Goal: Find specific page/section: Find specific page/section

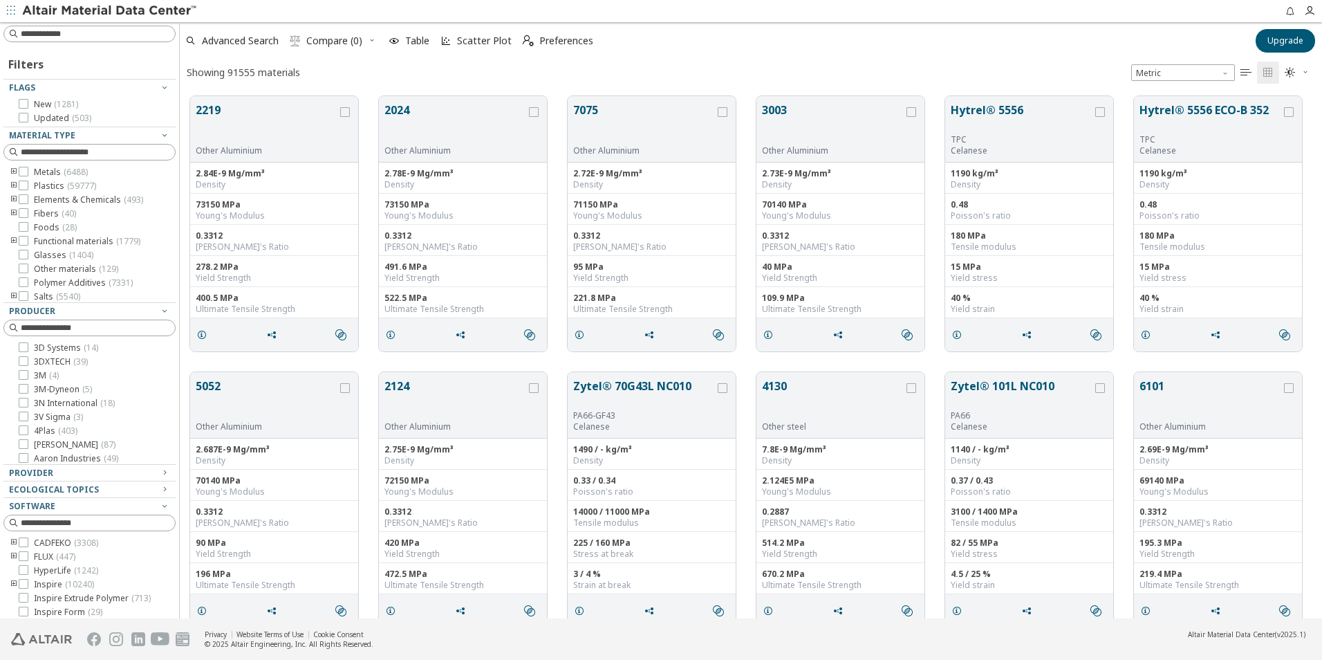
scroll to position [522, 1132]
click at [13, 186] on icon "toogle group" at bounding box center [14, 185] width 10 height 11
click at [44, 200] on icon at bounding box center [44, 199] width 10 height 10
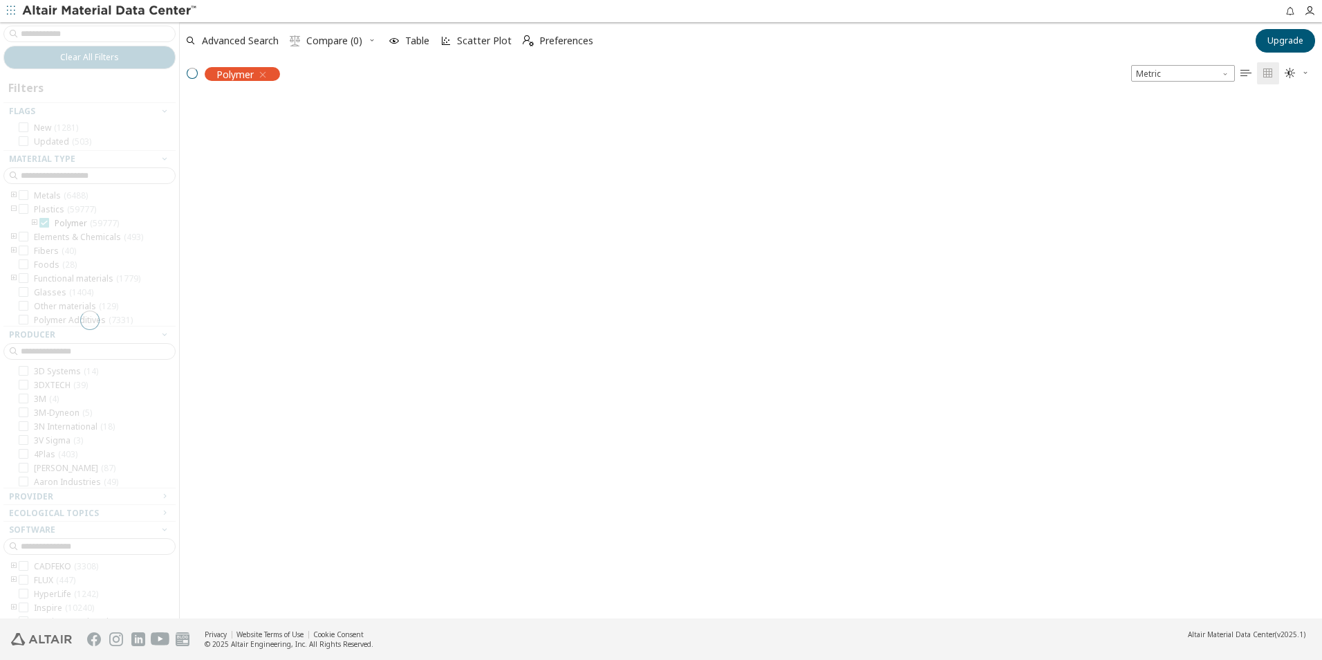
scroll to position [520, 1132]
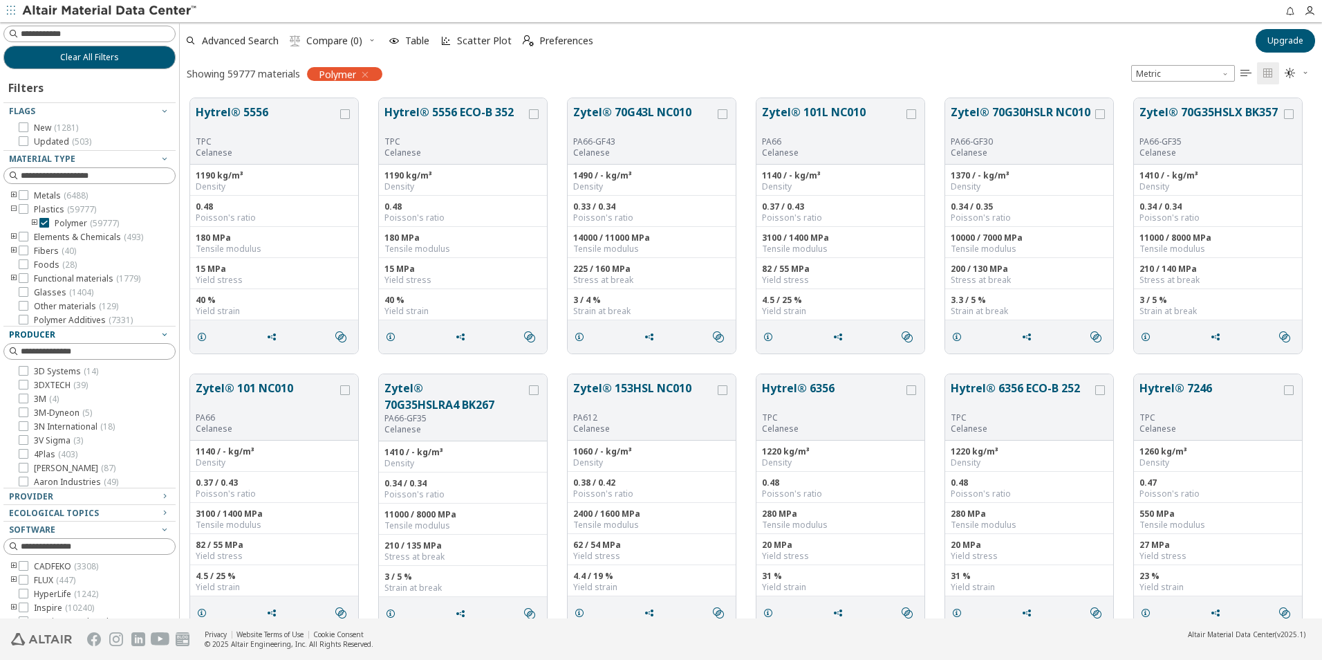
click at [159, 332] on icon "button" at bounding box center [164, 333] width 11 height 11
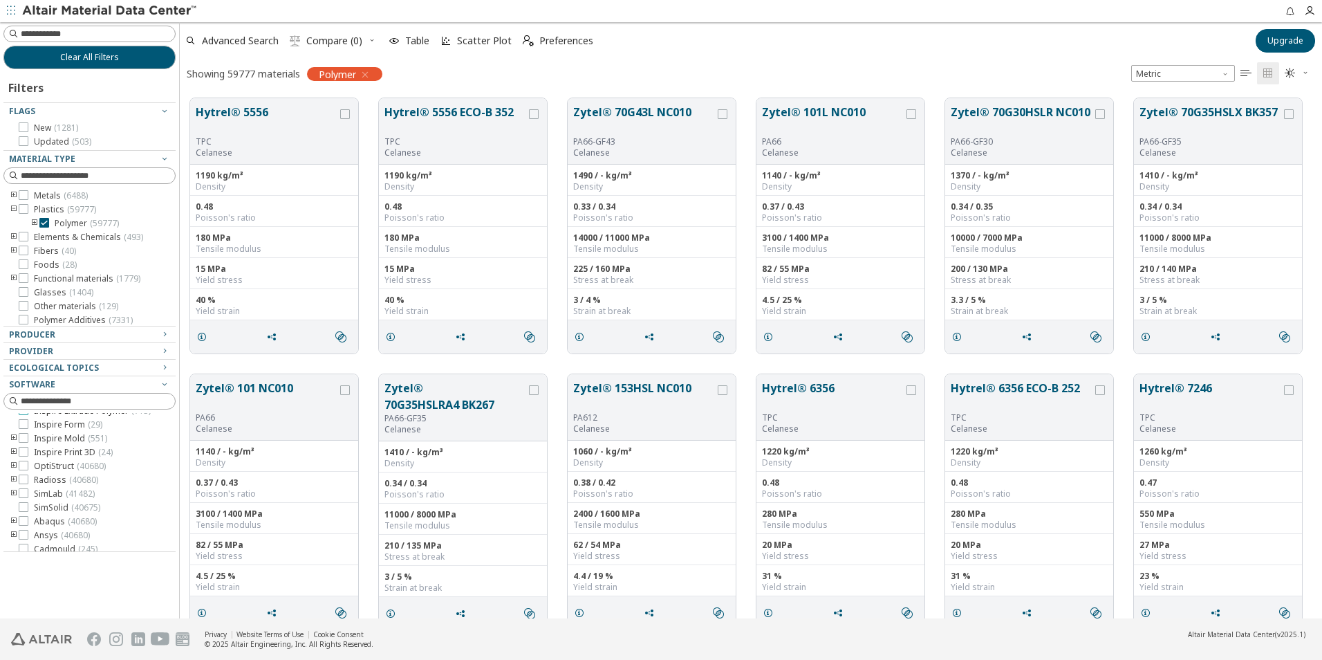
scroll to position [113, 0]
click at [14, 487] on icon "toogle group" at bounding box center [14, 487] width 10 height 11
click at [45, 514] on icon at bounding box center [44, 515] width 10 height 10
click at [165, 384] on icon "button" at bounding box center [164, 383] width 11 height 11
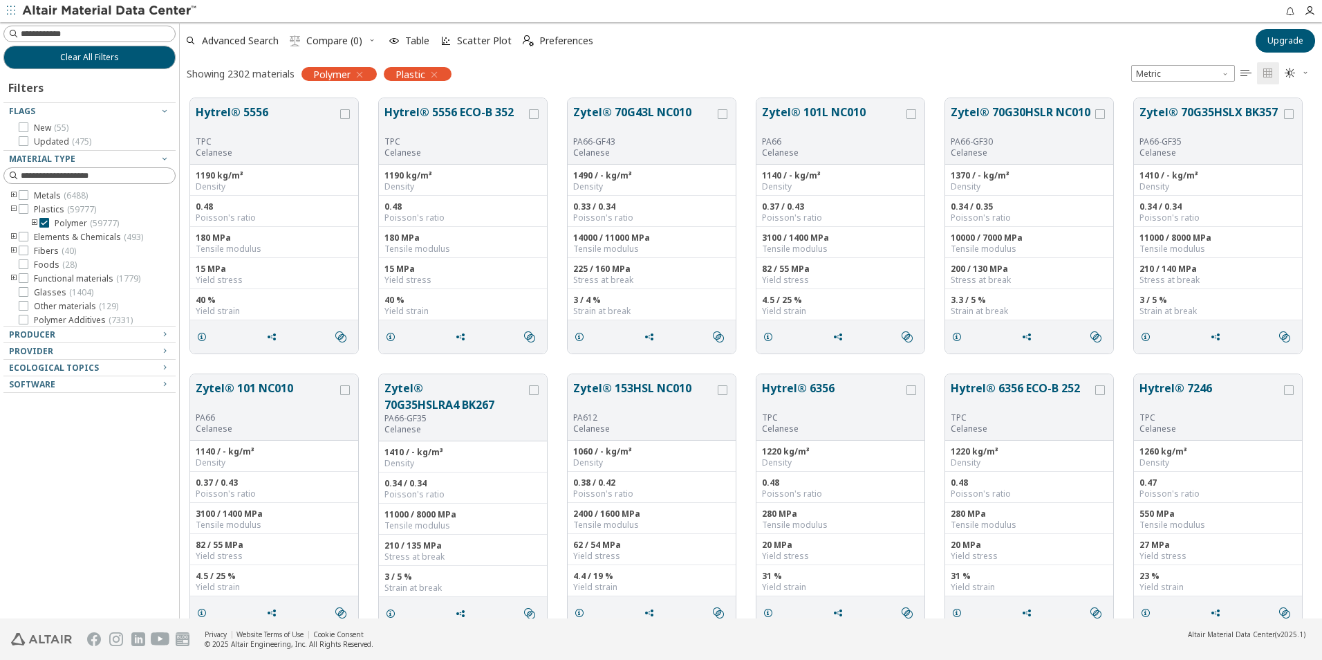
click at [11, 248] on icon "toogle group" at bounding box center [14, 250] width 10 height 11
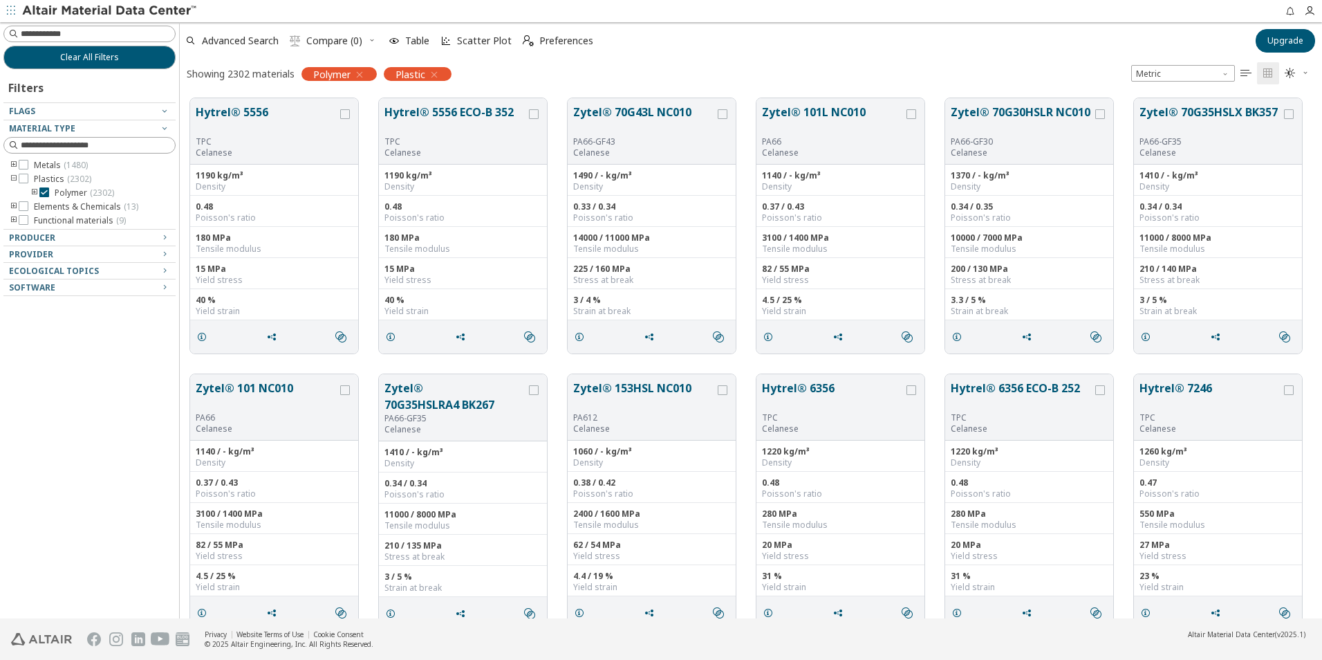
click at [95, 335] on div "Clear All Filters Filters Flags Material Type Metals ( 1480 ) Plastics ( 2302 )…" at bounding box center [89, 320] width 179 height 596
click at [163, 131] on icon "button" at bounding box center [164, 127] width 11 height 11
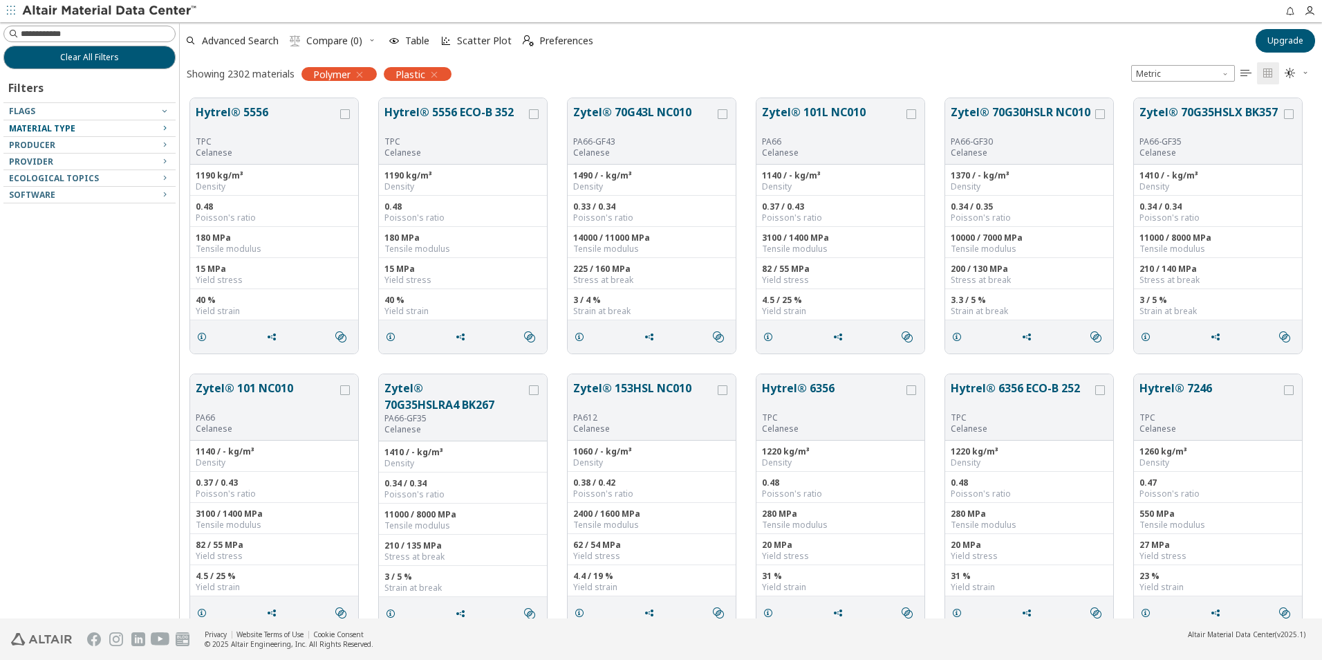
click at [164, 128] on icon "button" at bounding box center [164, 127] width 11 height 11
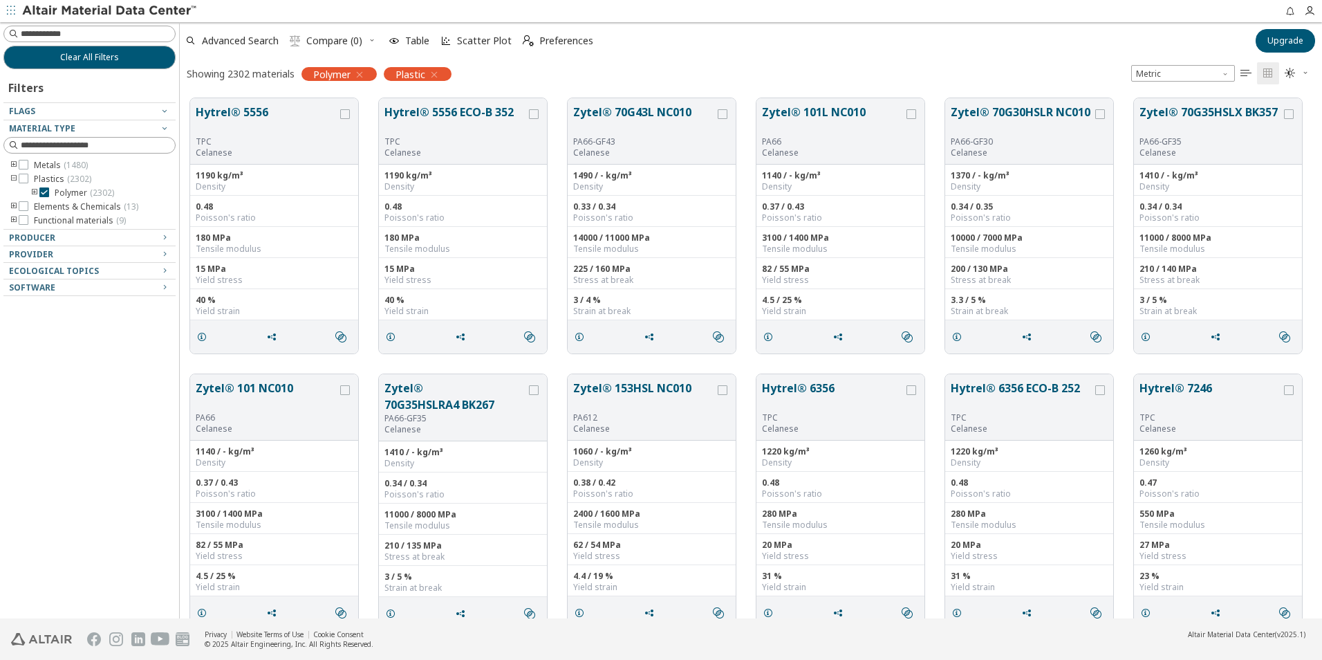
click at [31, 191] on icon "toogle group" at bounding box center [35, 192] width 10 height 11
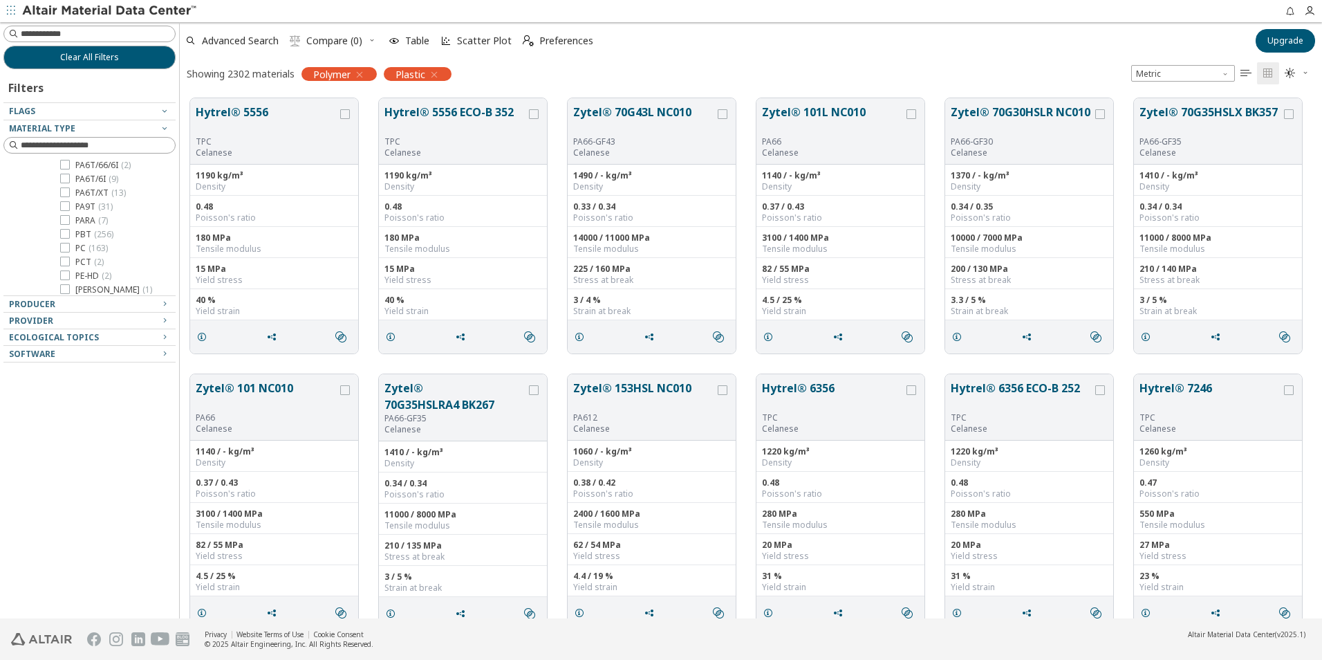
scroll to position [277, 0]
